Goal: Task Accomplishment & Management: Manage account settings

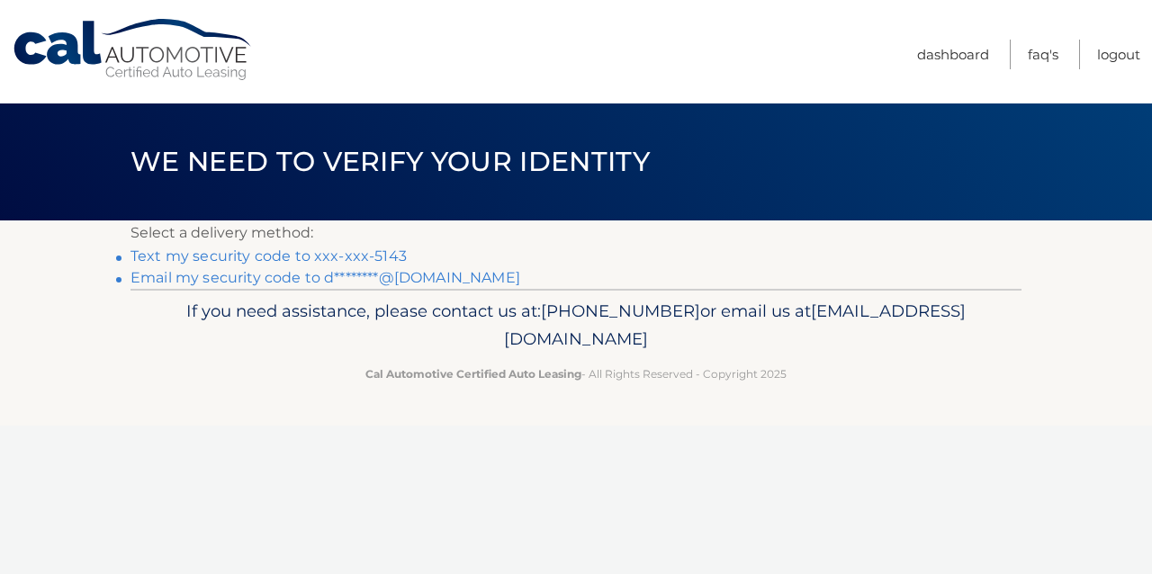
click at [106, 258] on section "Select a delivery method: Text my security code to xxx-xxx-5143 Email my securi…" at bounding box center [576, 255] width 1152 height 68
click at [129, 257] on section "Select a delivery method: Text my security code to xxx-xxx-5143 Email my securi…" at bounding box center [576, 255] width 1152 height 68
click at [149, 252] on link "Text my security code to xxx-xxx-5143" at bounding box center [269, 256] width 276 height 17
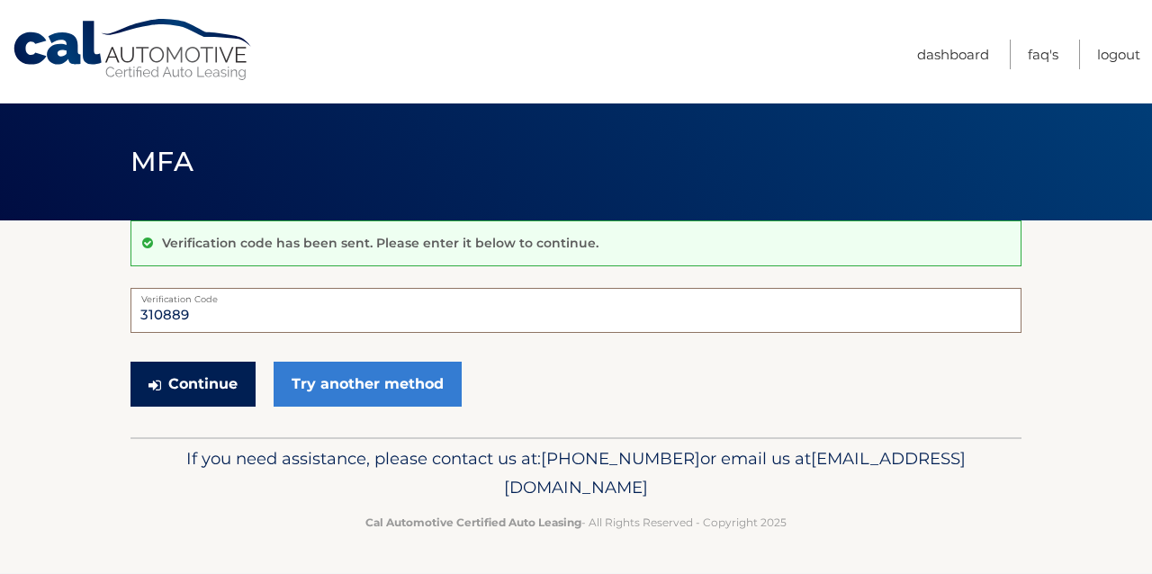
type input "310889"
click at [221, 375] on button "Continue" at bounding box center [193, 384] width 125 height 45
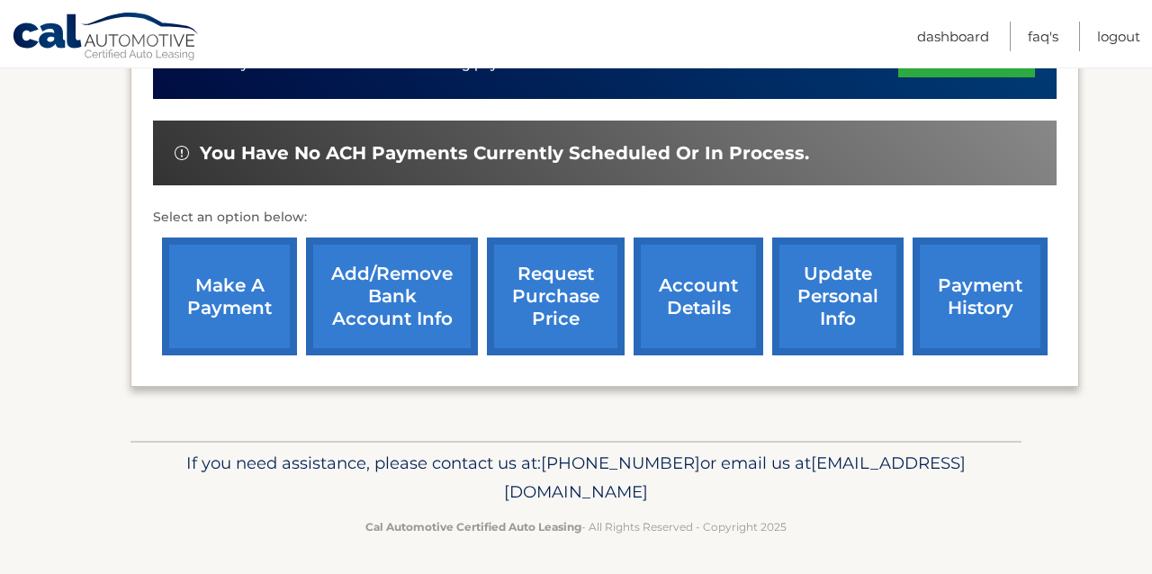
scroll to position [512, 0]
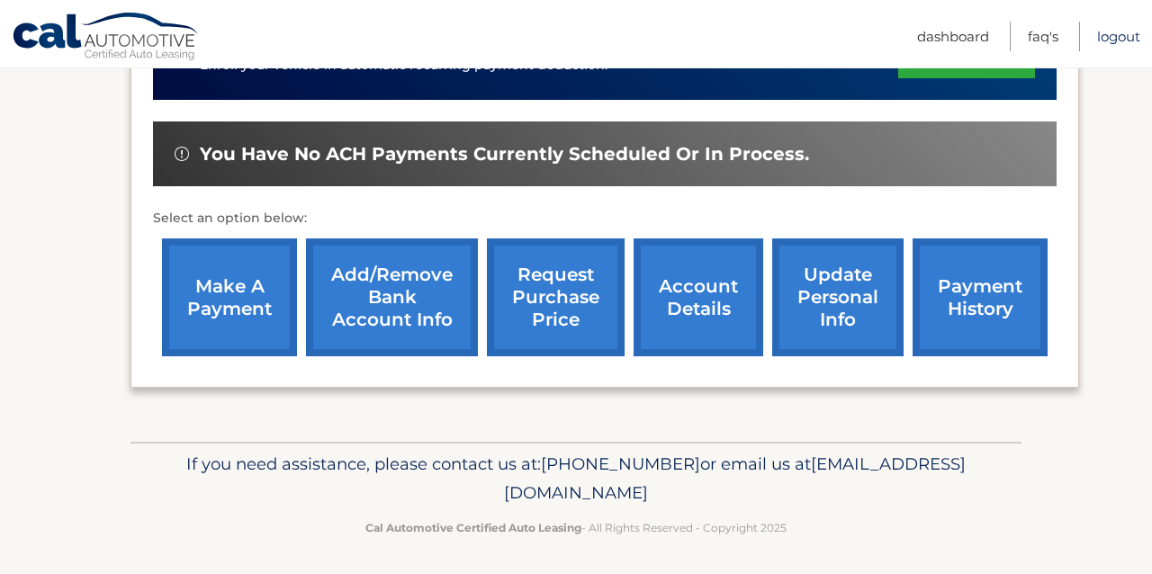
click at [1108, 34] on link "Logout" at bounding box center [1118, 37] width 43 height 30
